Goal: Task Accomplishment & Management: Manage account settings

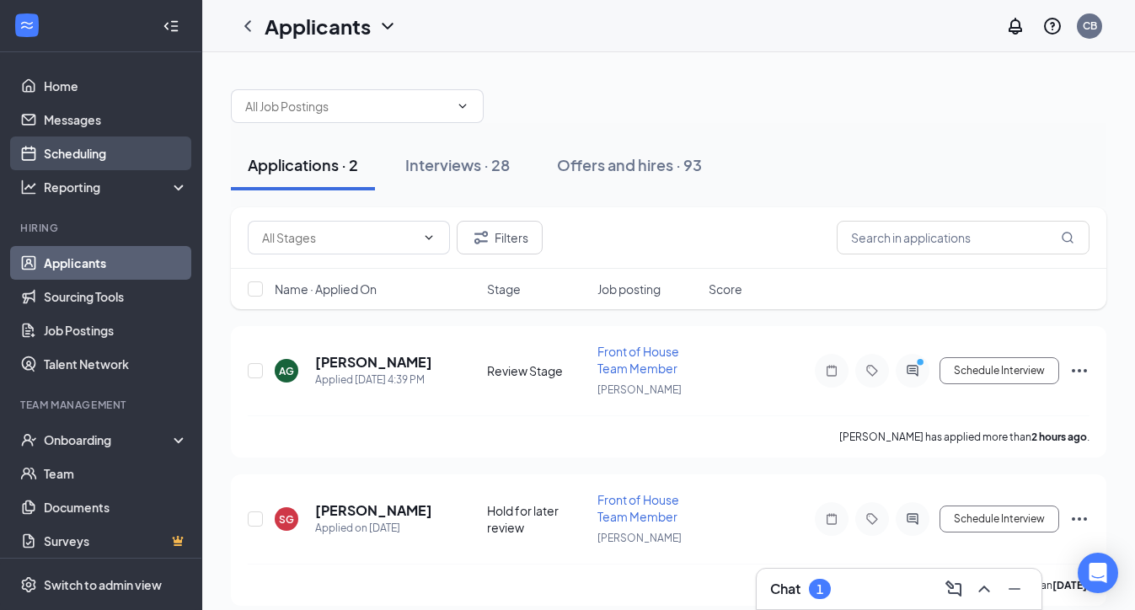
click at [75, 157] on link "Scheduling" at bounding box center [116, 154] width 144 height 34
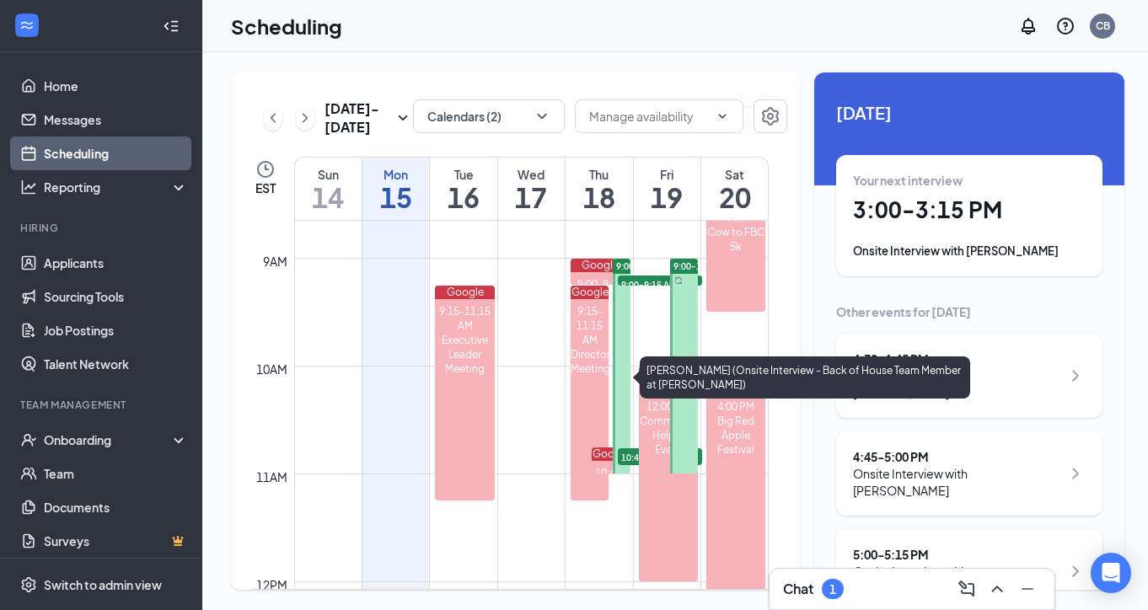
scroll to position [939, 0]
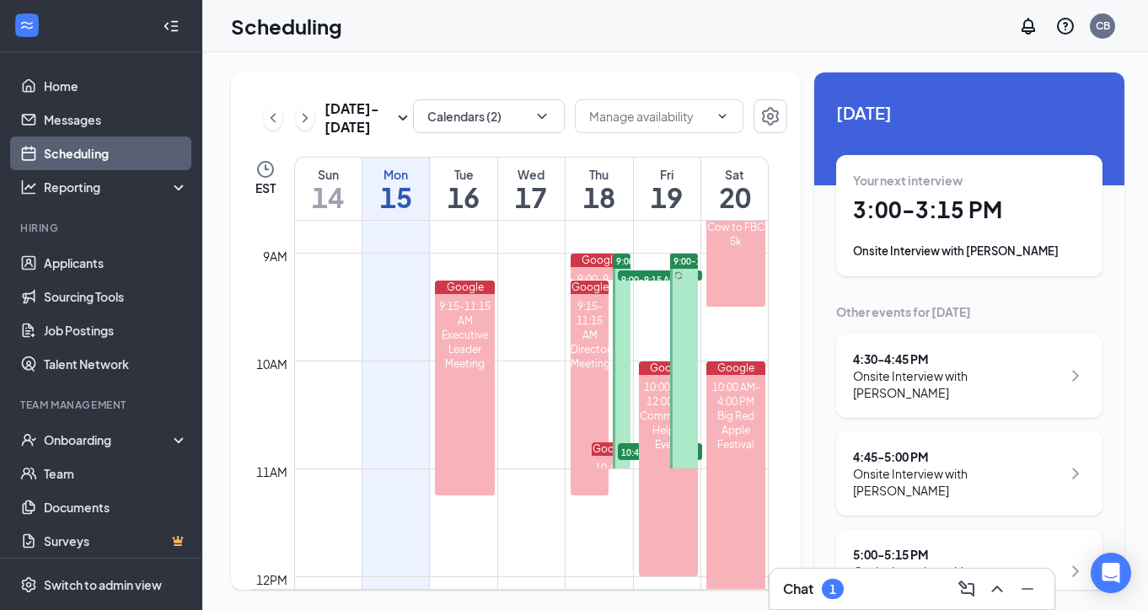
click at [626, 319] on div at bounding box center [621, 361] width 17 height 215
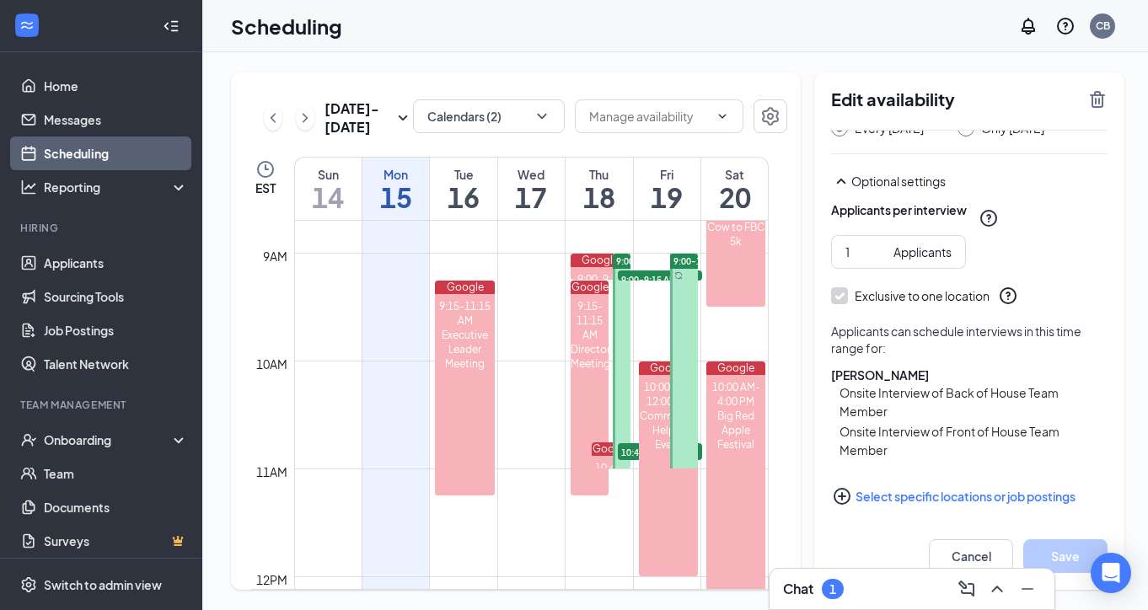
scroll to position [156, 0]
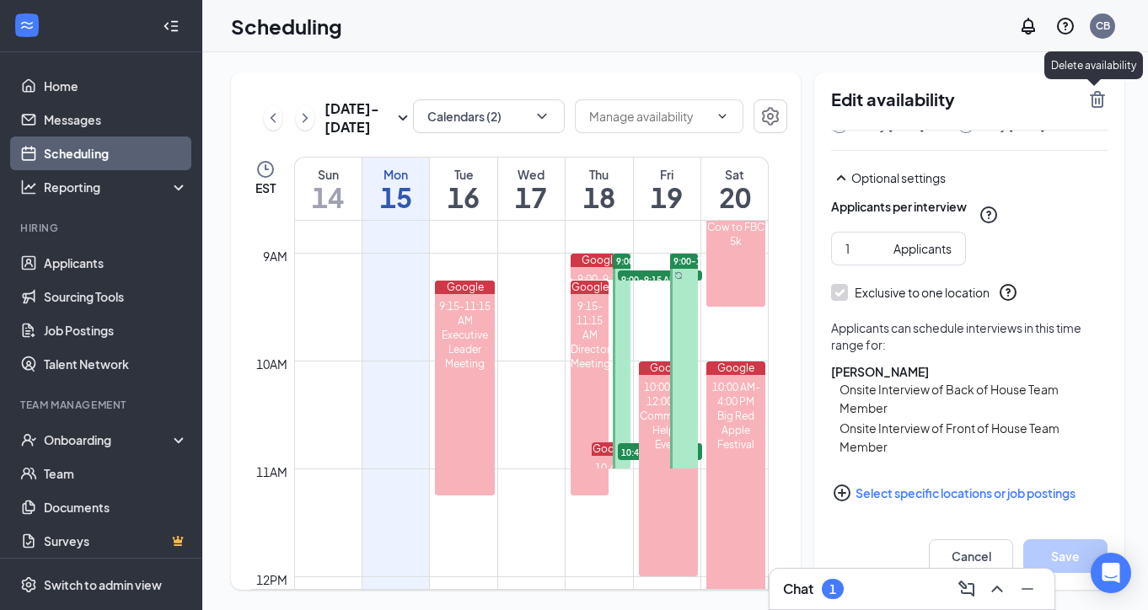
click at [1095, 100] on icon "TrashOutline" at bounding box center [1097, 99] width 20 height 20
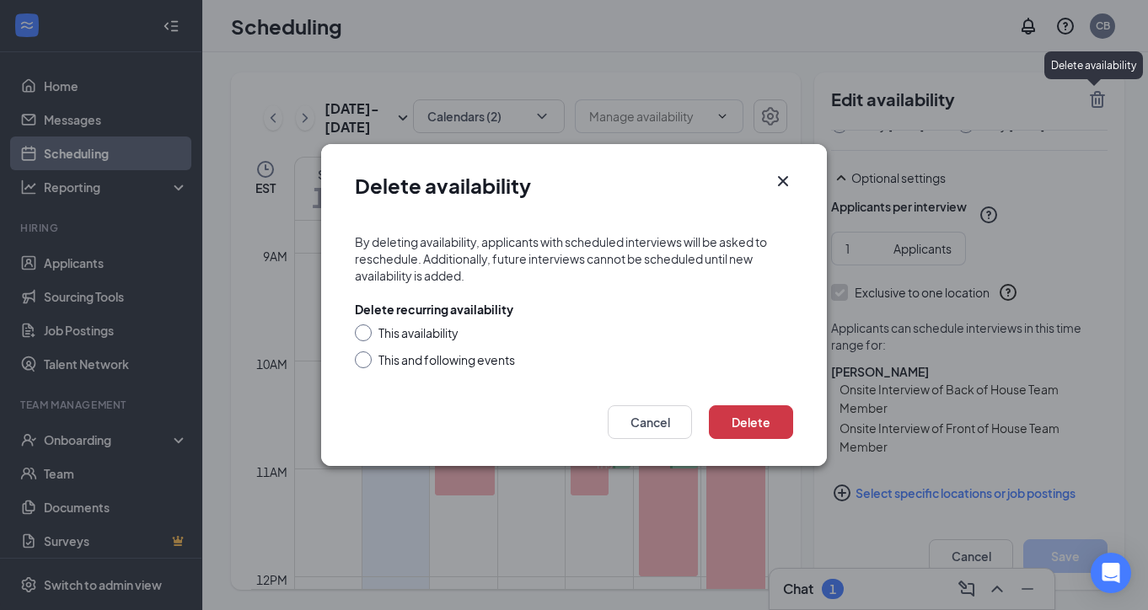
click at [364, 337] on div at bounding box center [363, 332] width 17 height 17
click at [366, 333] on input "This availability" at bounding box center [361, 330] width 12 height 12
radio input "true"
click at [742, 420] on button "Delete" at bounding box center [751, 422] width 84 height 34
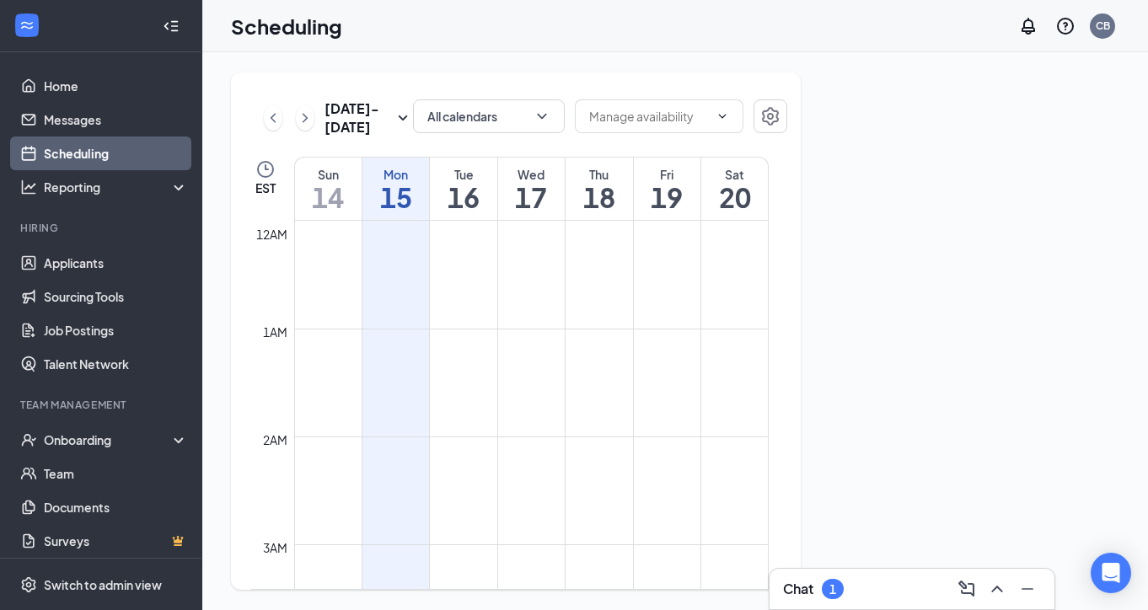
scroll to position [828, 0]
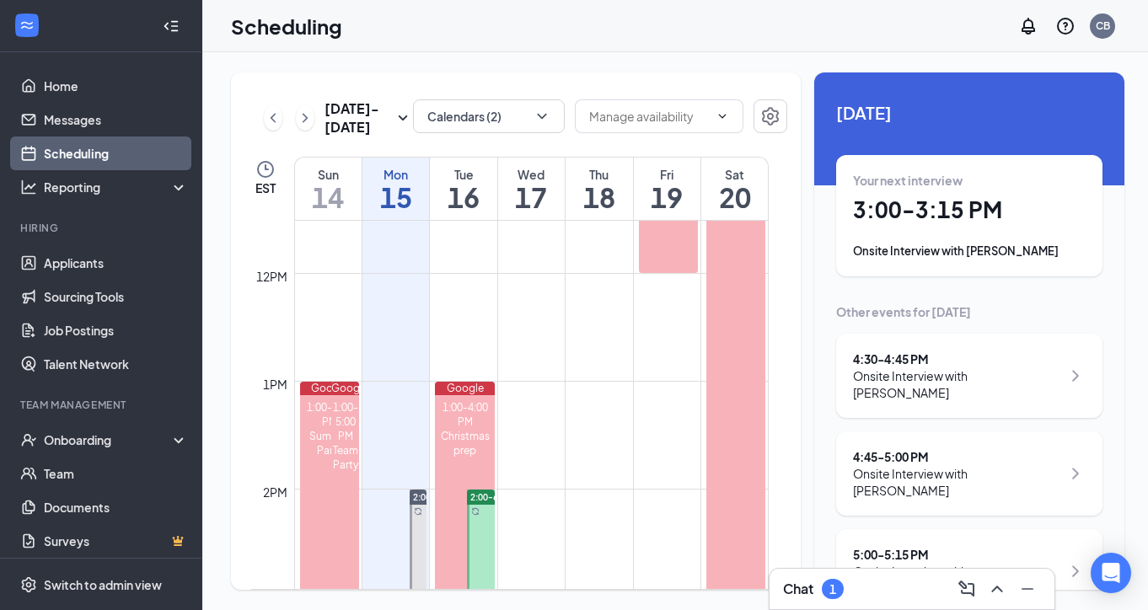
scroll to position [1304, 0]
